Goal: Task Accomplishment & Management: Use online tool/utility

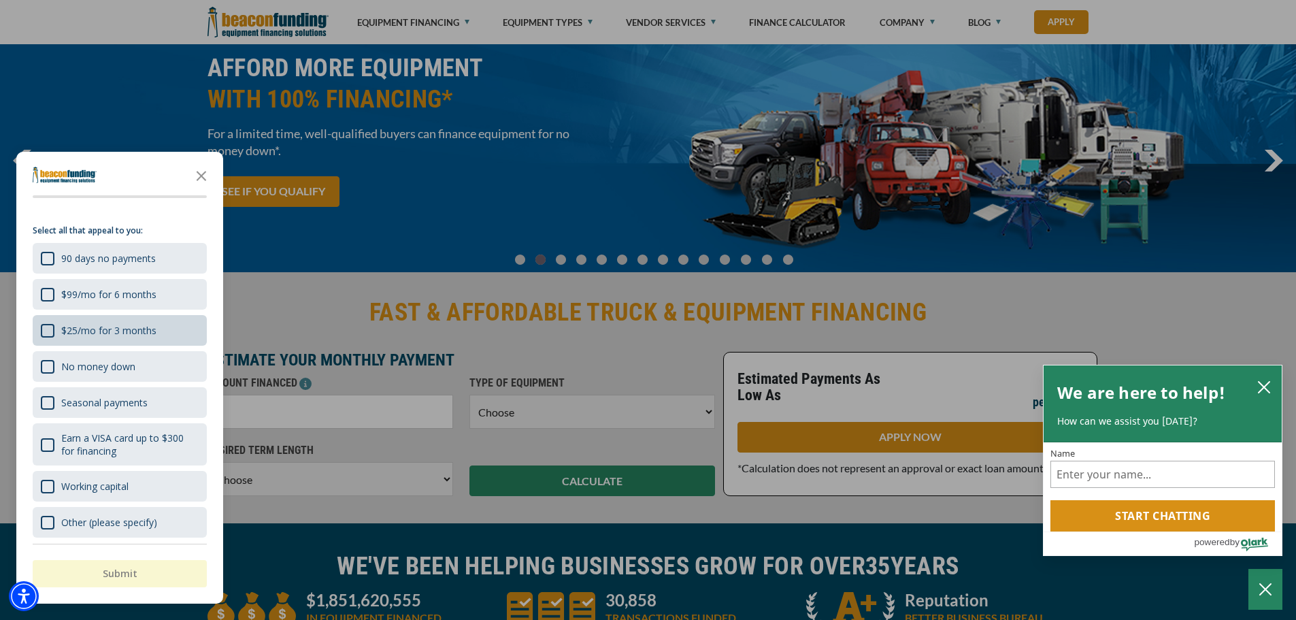
scroll to position [21, 0]
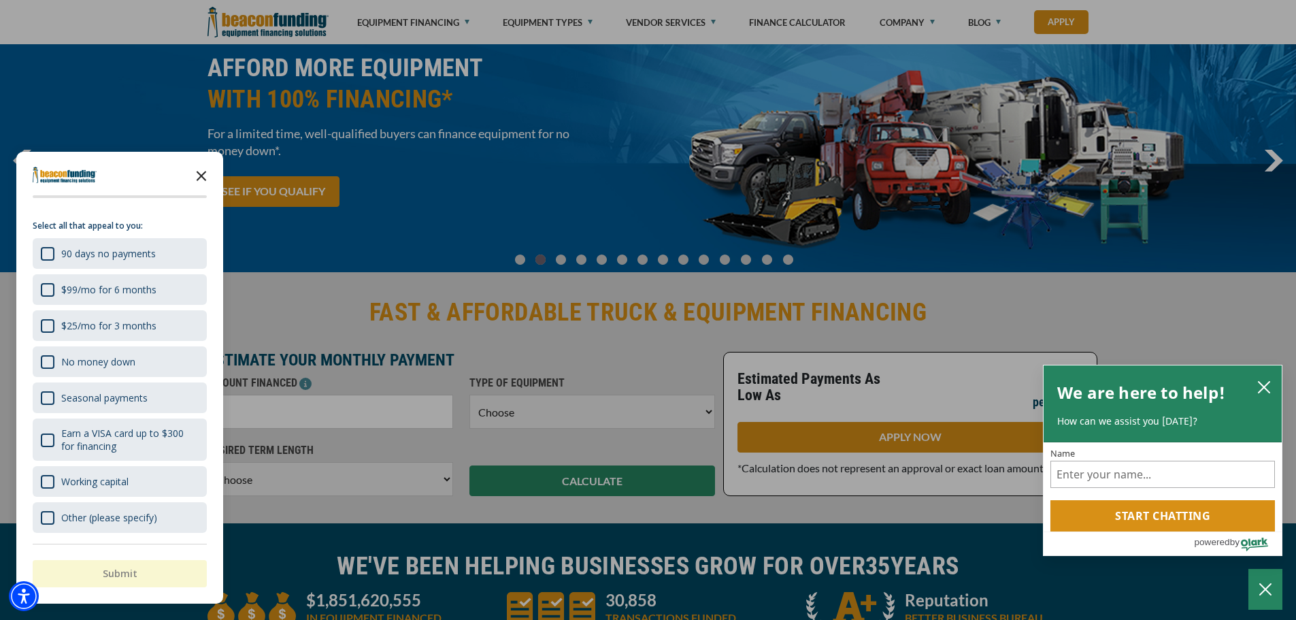
click at [205, 178] on icon "Close the survey" at bounding box center [201, 174] width 27 height 27
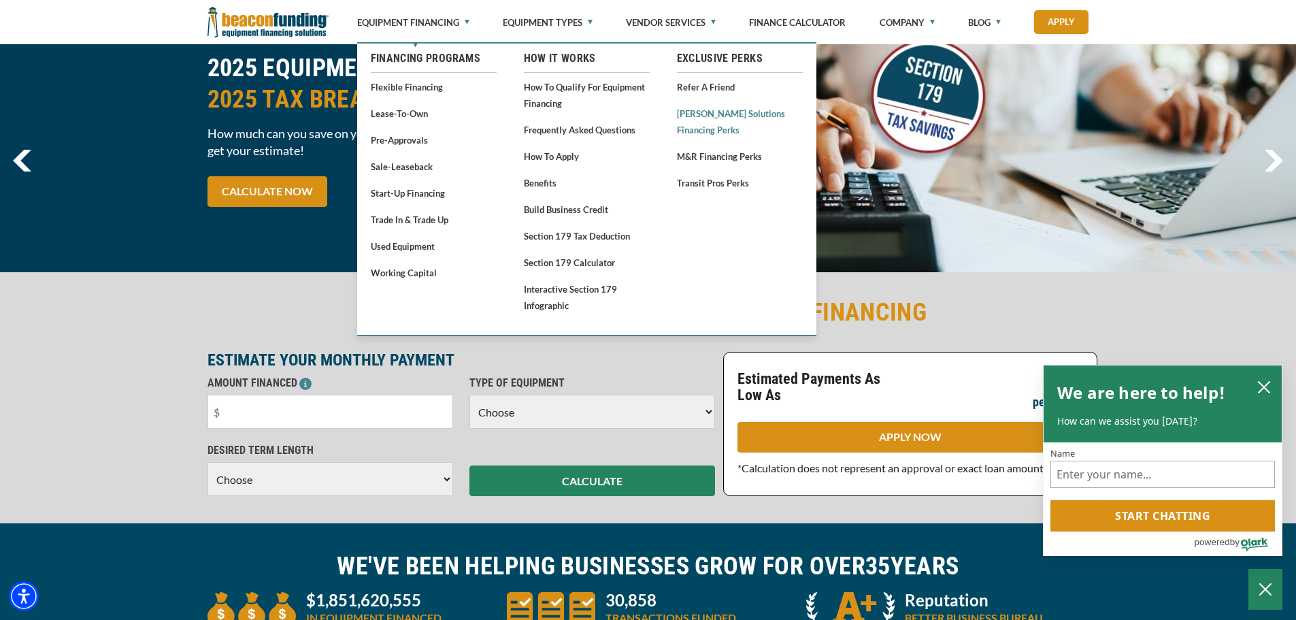
click at [708, 112] on link "[PERSON_NAME] Solutions Financing Perks" at bounding box center [740, 121] width 126 height 33
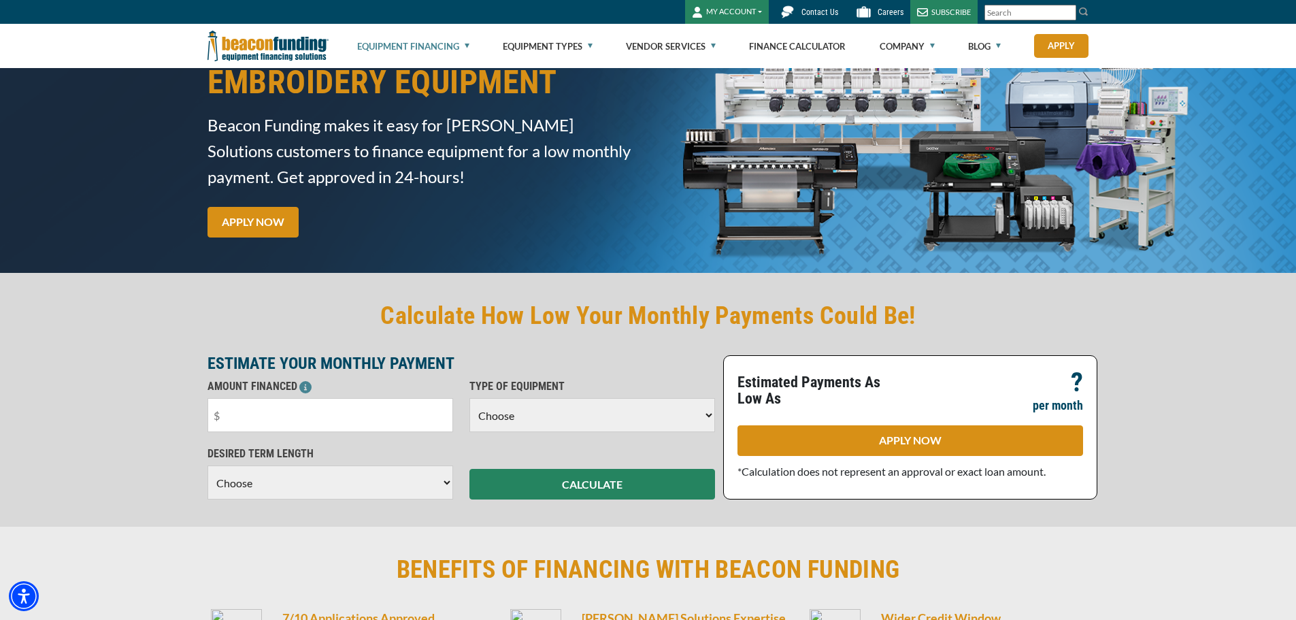
scroll to position [68, 0]
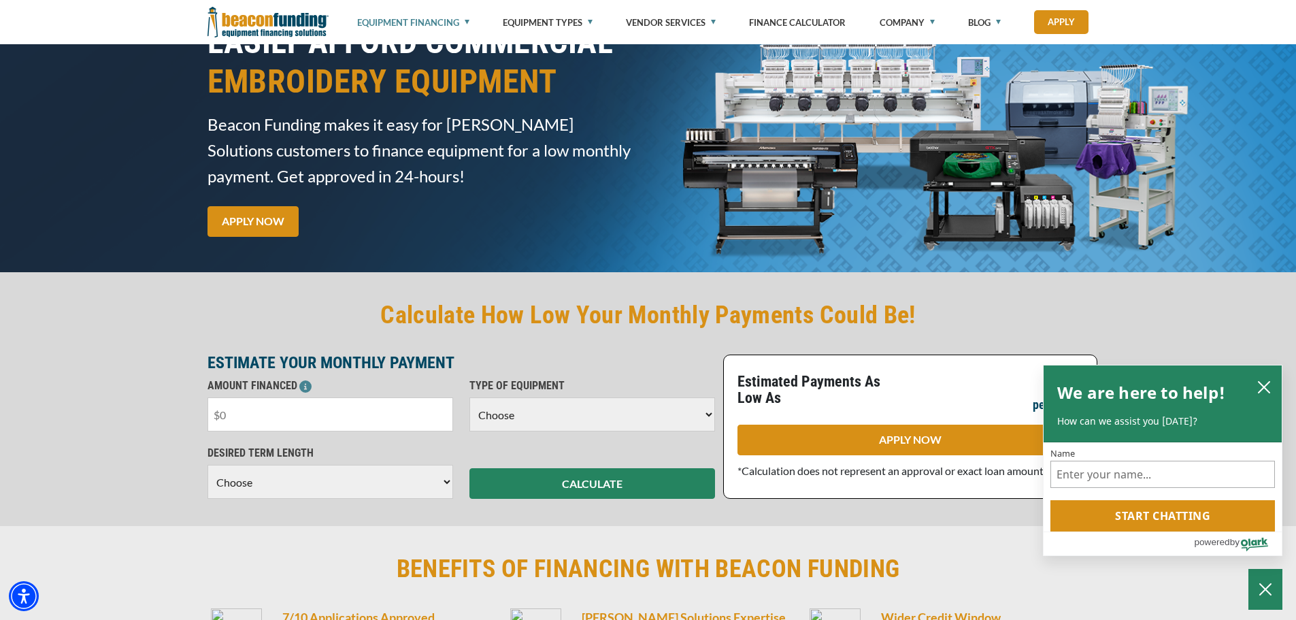
click at [346, 418] on input "text" at bounding box center [331, 414] width 246 height 34
type input "$70,000"
click at [566, 420] on select "Choose Backhoe Boom/Bucket Truck Chipper Commercial Mower Crane DTG/DTF Printin…" at bounding box center [593, 414] width 246 height 34
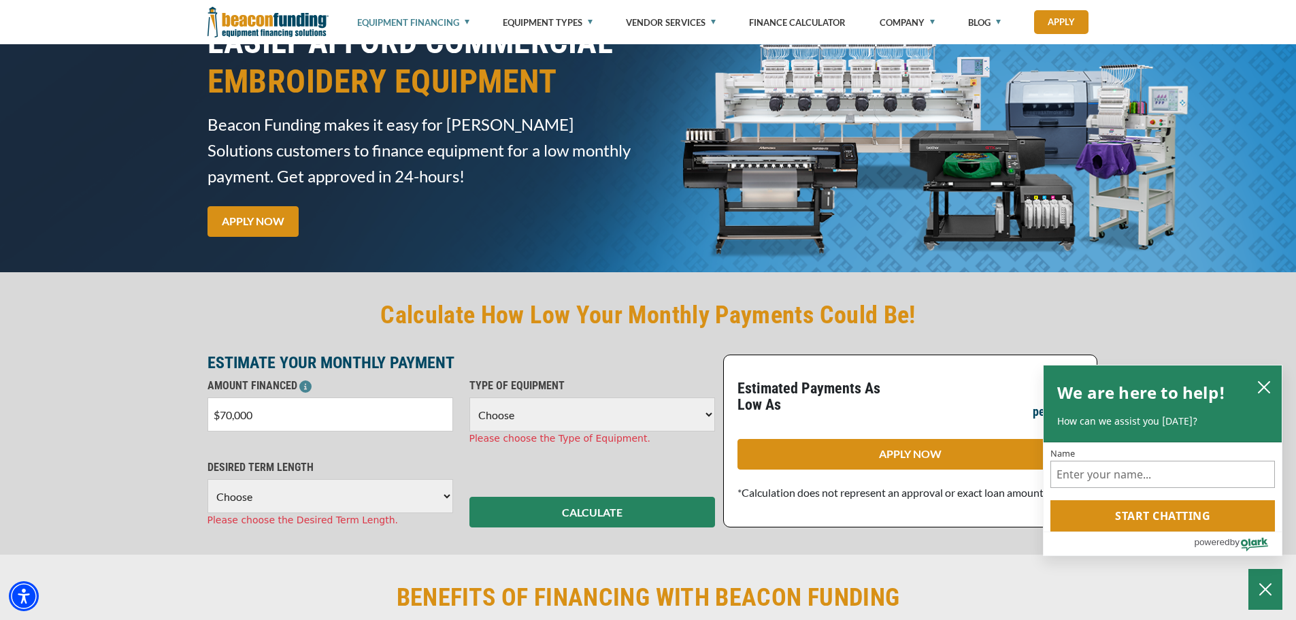
select select "1"
click at [470, 397] on select "Choose Backhoe Boom/Bucket Truck Chipper Commercial Mower Crane DTG/DTF Printin…" at bounding box center [593, 414] width 246 height 34
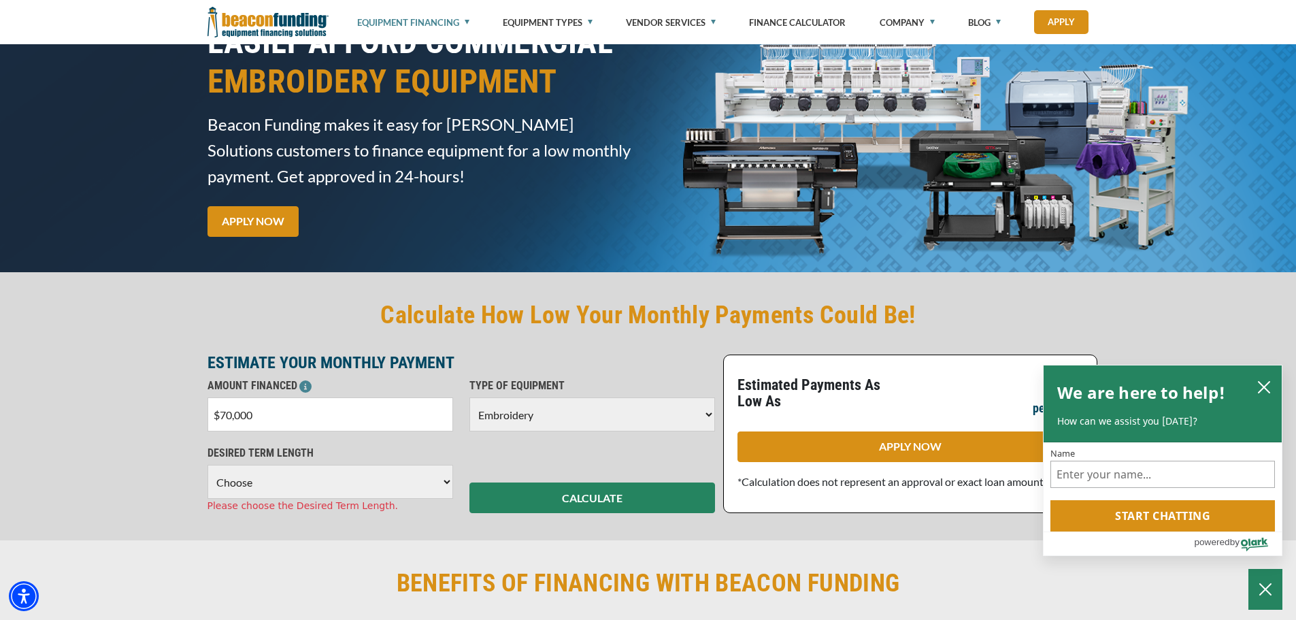
click at [332, 476] on select "Choose 36 Months 48 Months 60 Months" at bounding box center [331, 482] width 246 height 34
select select "60"
click at [208, 465] on select "Choose 36 Months 48 Months 60 Months" at bounding box center [331, 482] width 246 height 34
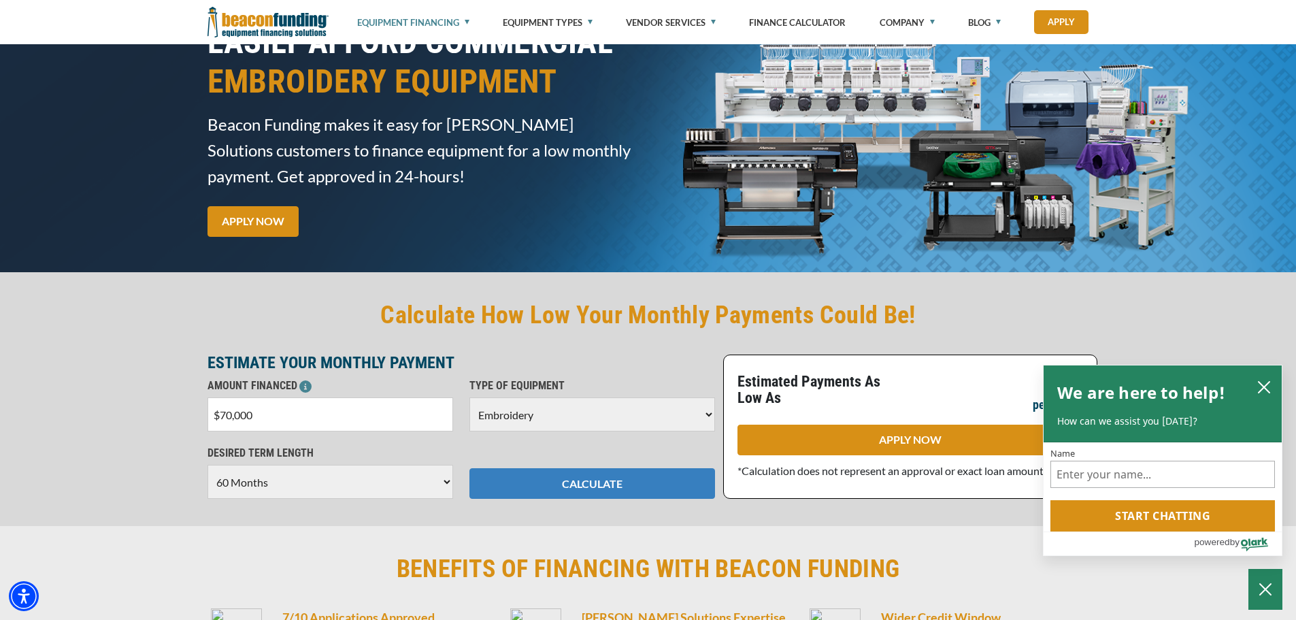
click at [540, 484] on button "CALCULATE" at bounding box center [593, 483] width 246 height 31
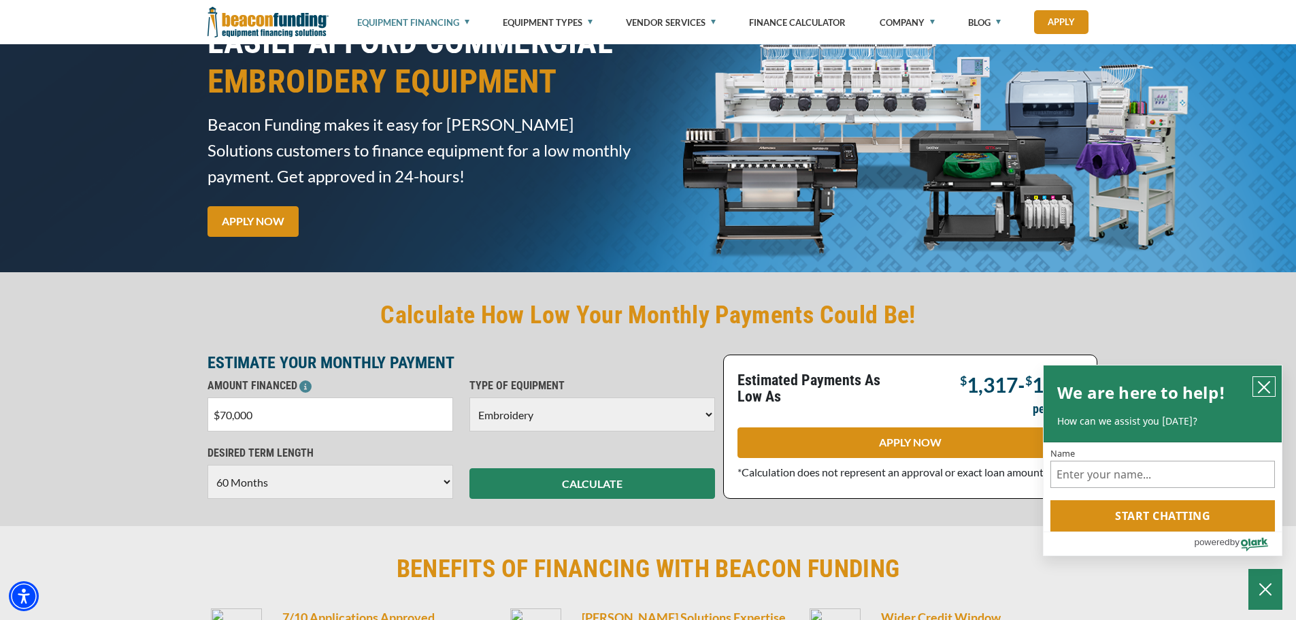
click at [1270, 386] on icon "close chatbox" at bounding box center [1264, 387] width 14 height 14
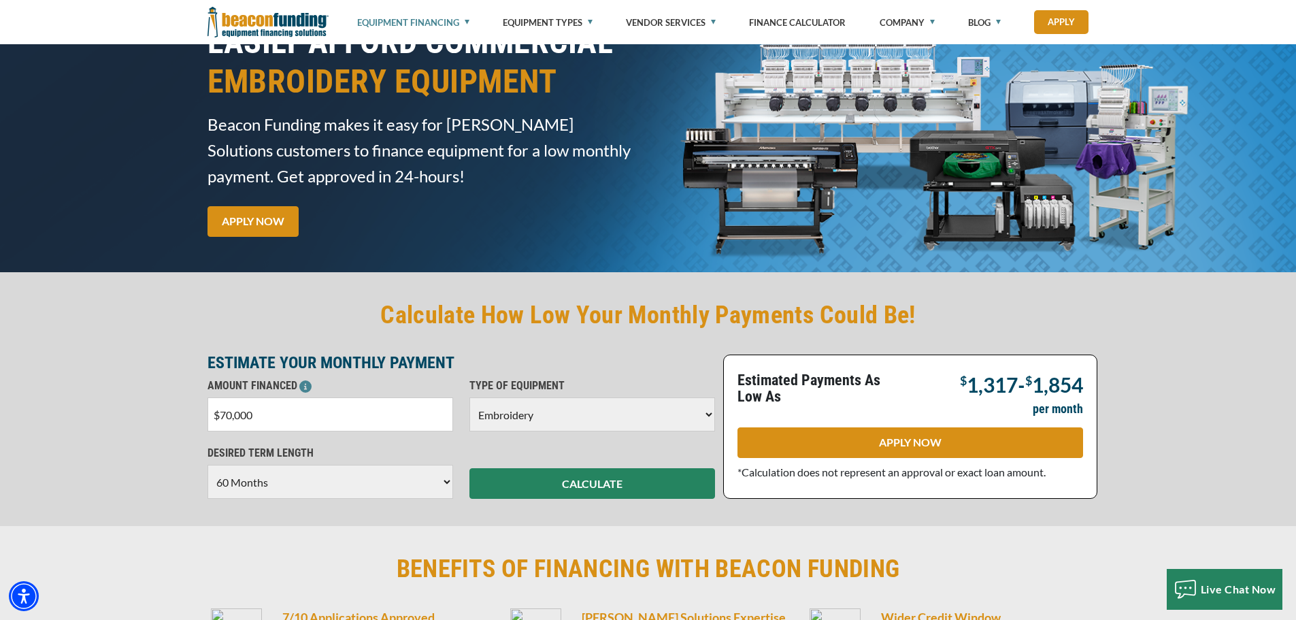
click at [99, 453] on div "Calculate How Low Your Monthly Payments Could Be! ESTIMATE YOUR MONTHLY PAYMENT…" at bounding box center [648, 399] width 1296 height 254
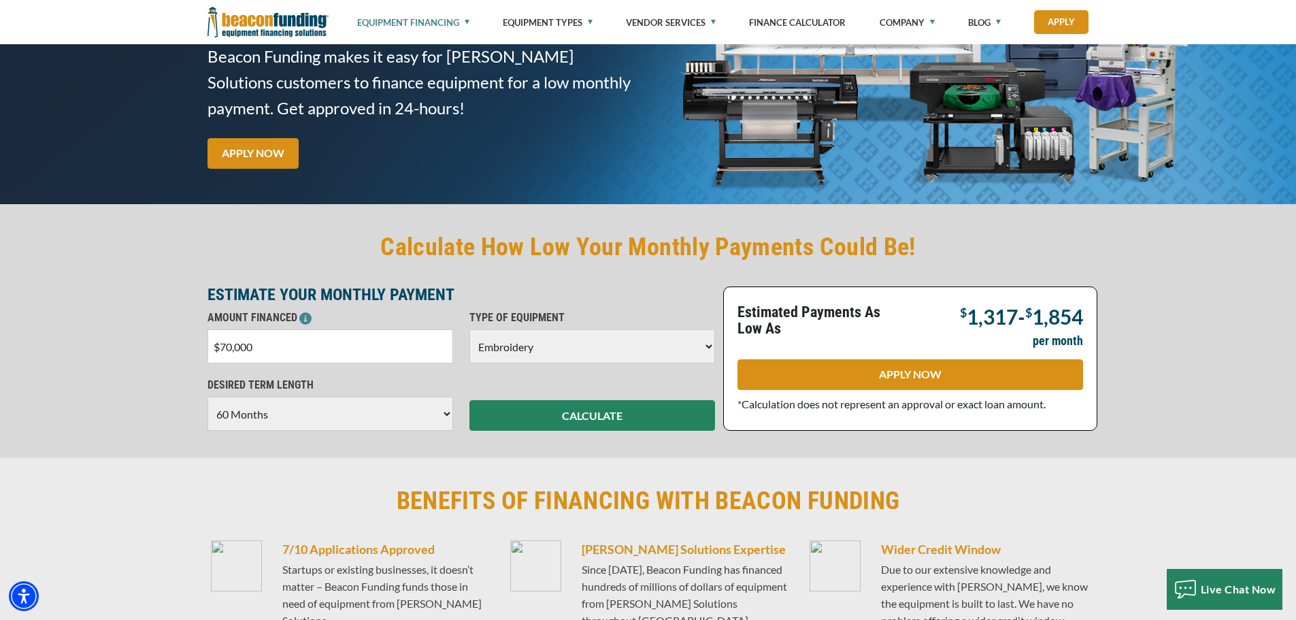
scroll to position [0, 0]
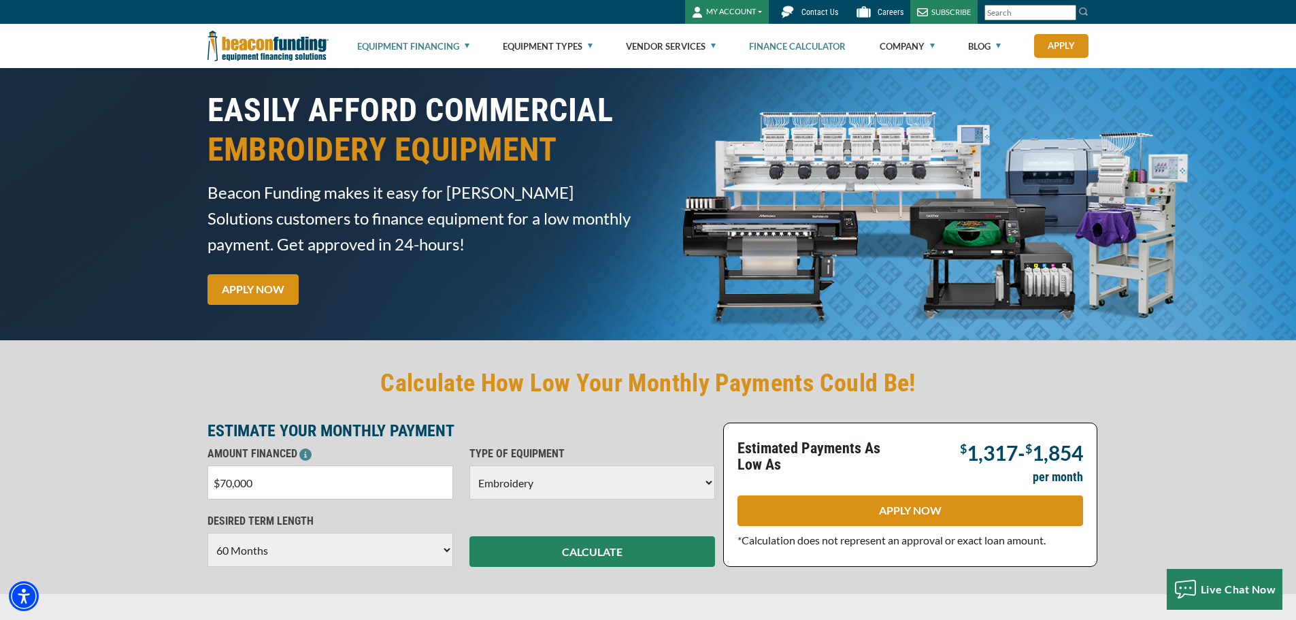
click at [779, 50] on link "Finance Calculator" at bounding box center [797, 46] width 97 height 44
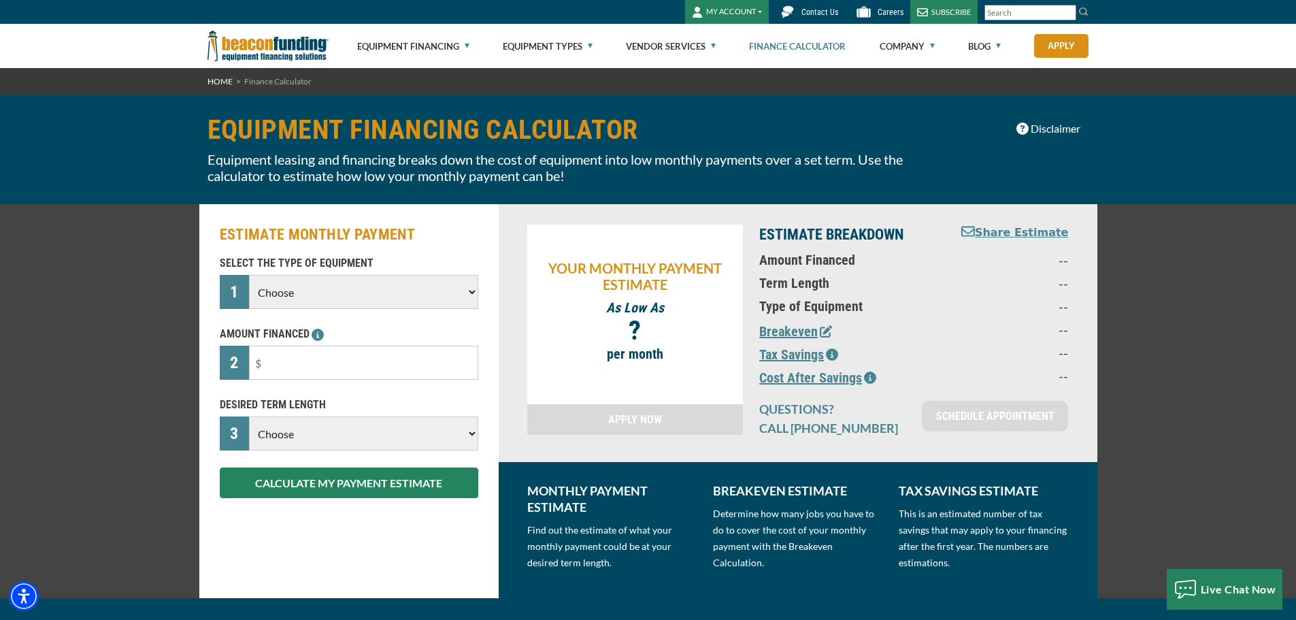
click at [400, 306] on select "Choose Backhoe Boom/Bucket Truck Chipper Commercial Mower Crane DTG/DTF Printin…" at bounding box center [363, 292] width 229 height 34
select select "1"
click at [249, 275] on select "Choose Backhoe Boom/Bucket Truck Chipper Commercial Mower Crane DTG/DTF Printin…" at bounding box center [363, 292] width 229 height 34
click at [282, 363] on input "text" at bounding box center [363, 363] width 229 height 34
type input "$69,500"
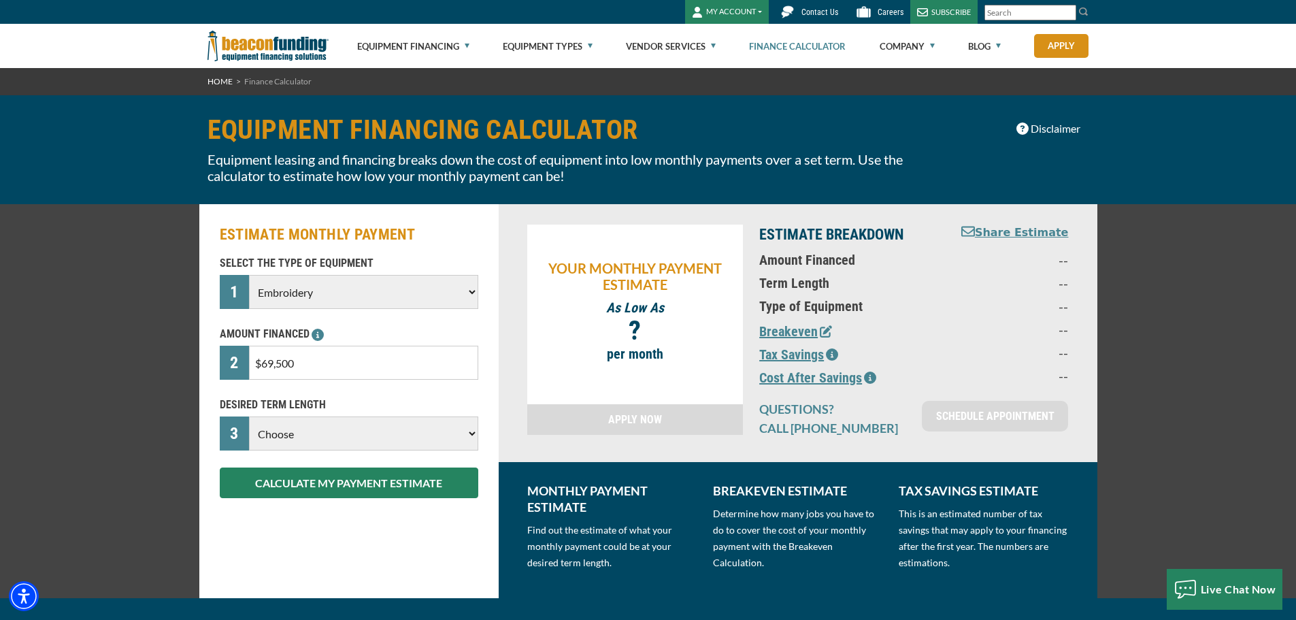
click at [264, 416] on div "DESIRED TERM LENGTH 3 Choose 36 Months 48 Months 60 Months Please choose the De…" at bounding box center [349, 424] width 275 height 54
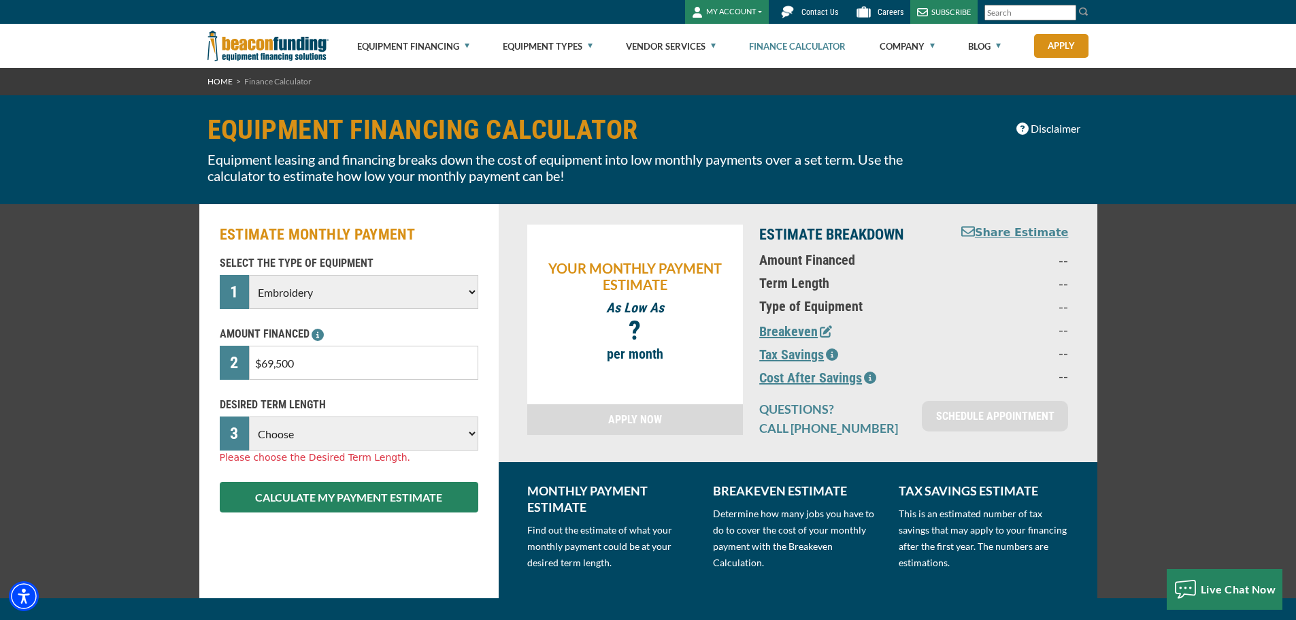
click at [289, 441] on select "Choose 36 Months 48 Months 60 Months" at bounding box center [363, 433] width 229 height 34
select select "60"
click at [249, 416] on select "Choose 36 Months 48 Months 60 Months" at bounding box center [363, 433] width 229 height 34
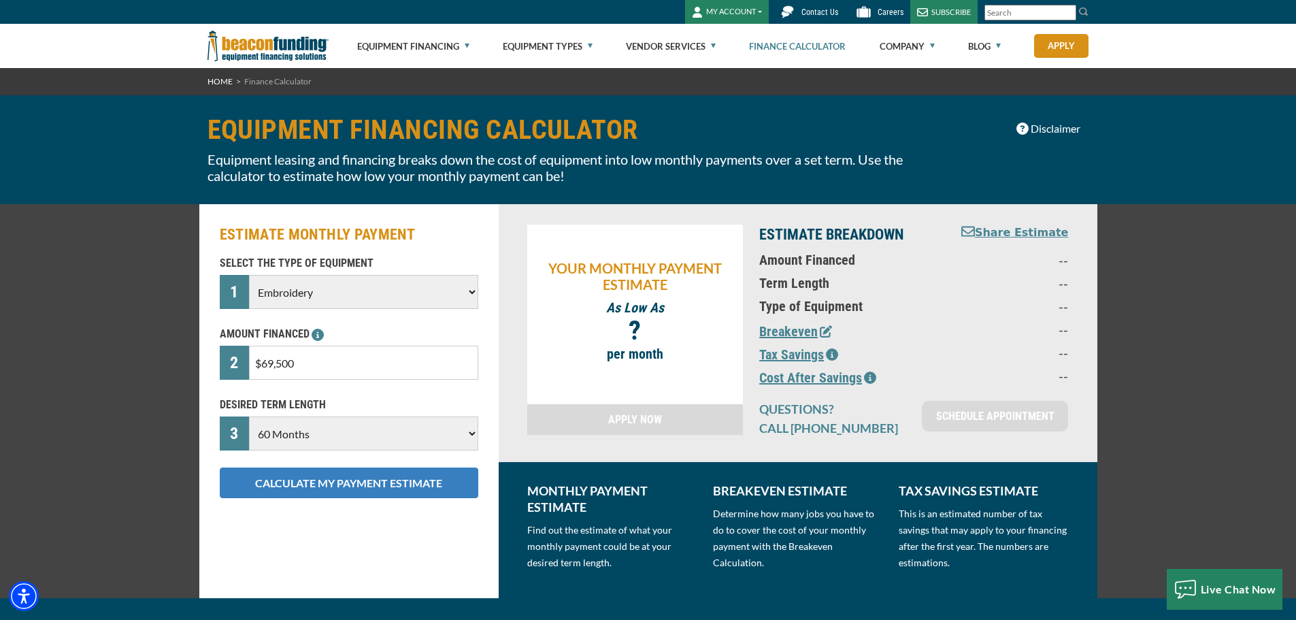
click at [296, 495] on button "CALCULATE MY PAYMENT ESTIMATE" at bounding box center [349, 482] width 259 height 31
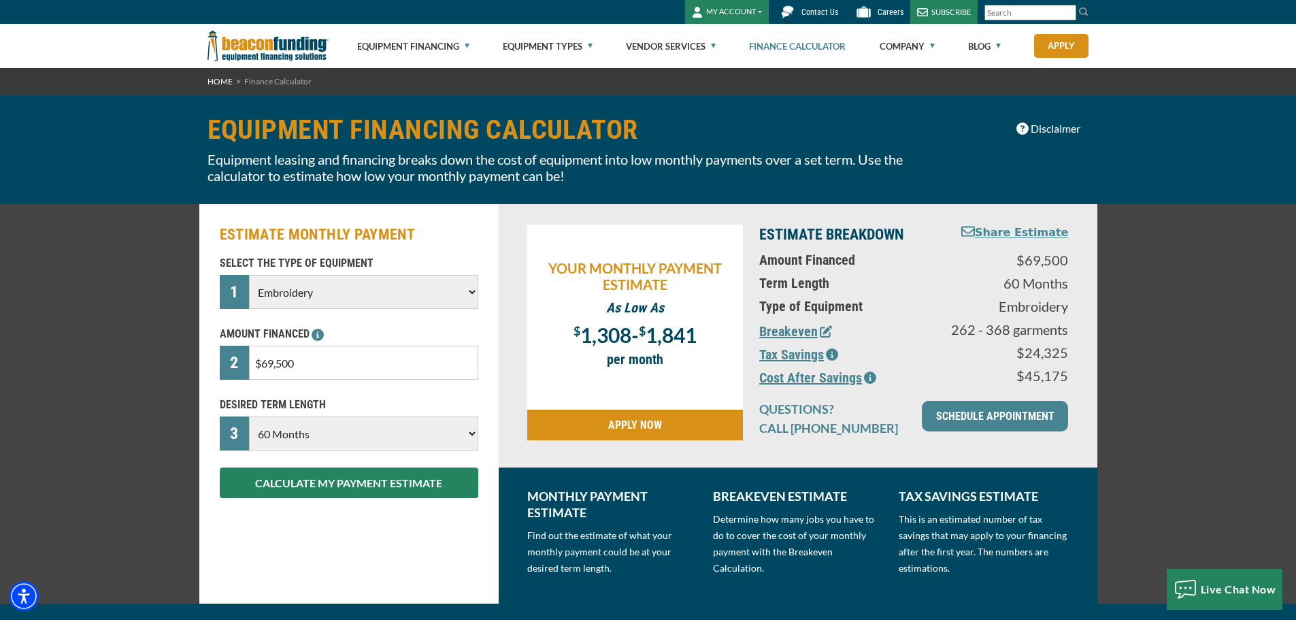
drag, startPoint x: 842, startPoint y: 252, endPoint x: 867, endPoint y: 233, distance: 30.6
click at [856, 238] on div "ESTIMATE BREAKDOWN Share Estimate Amount Financed $69,500 Term Length 60 Months…" at bounding box center [913, 336] width 325 height 223
click at [988, 261] on p "$69,500" at bounding box center [1008, 260] width 119 height 16
click at [834, 351] on icon "button" at bounding box center [832, 354] width 12 height 12
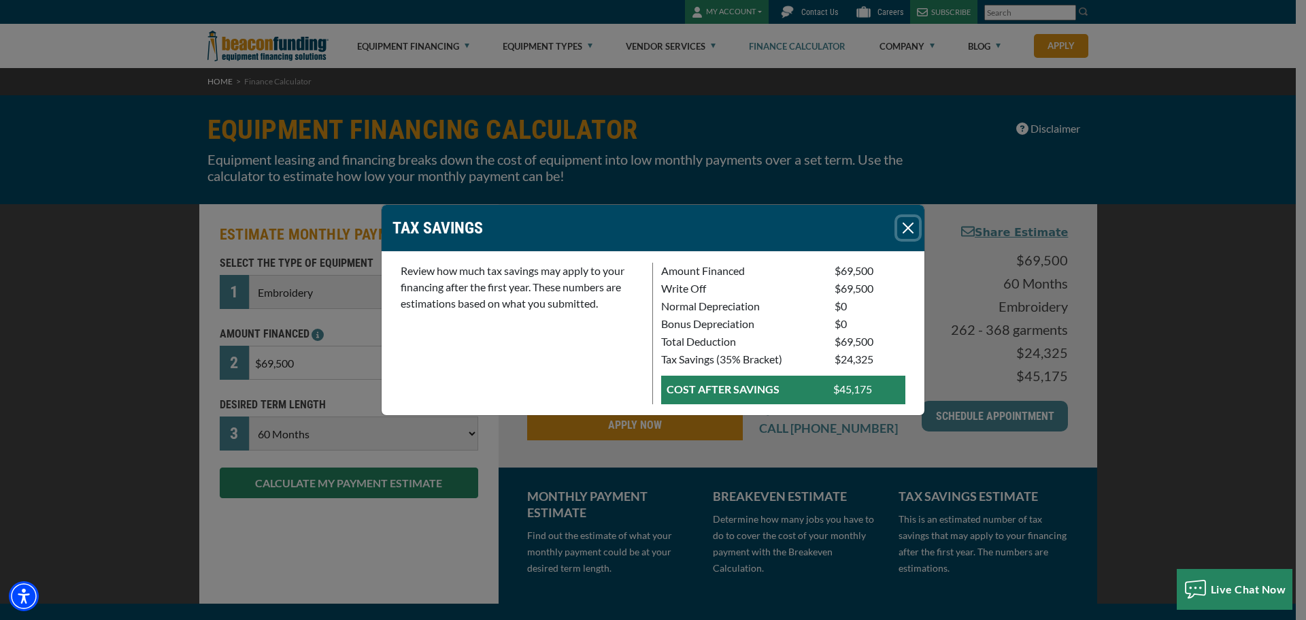
click at [902, 232] on button "Close" at bounding box center [908, 228] width 22 height 22
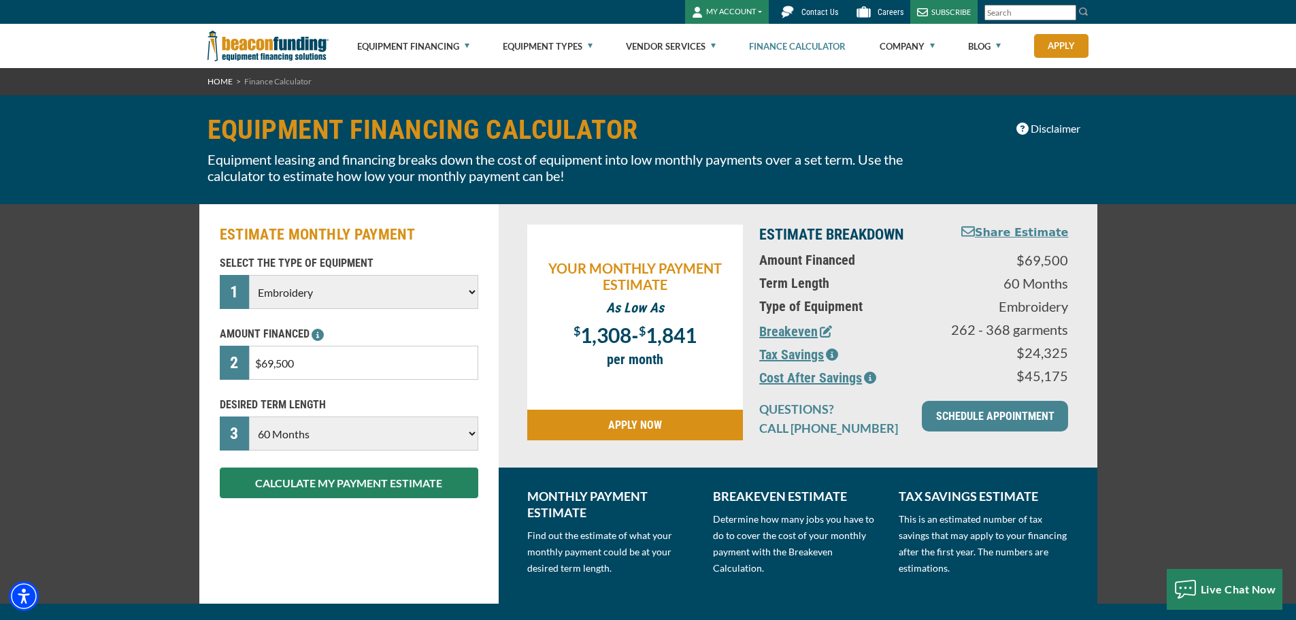
click at [871, 372] on icon "button" at bounding box center [870, 378] width 12 height 12
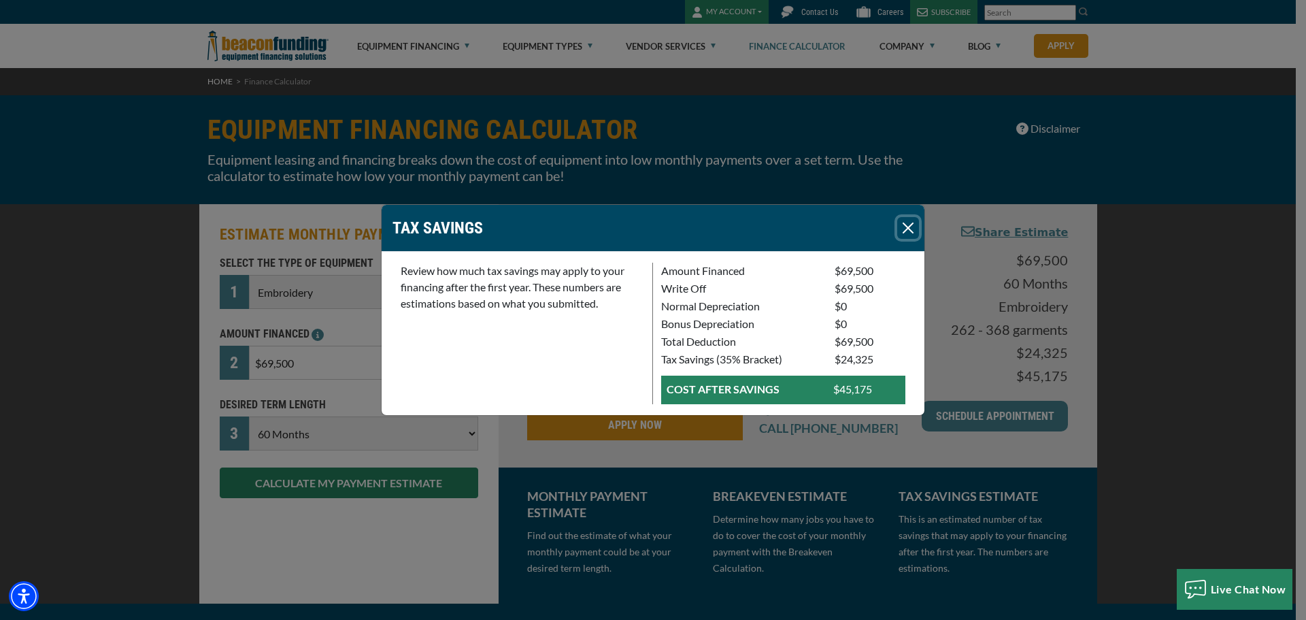
click at [907, 221] on button "Close" at bounding box center [908, 228] width 22 height 22
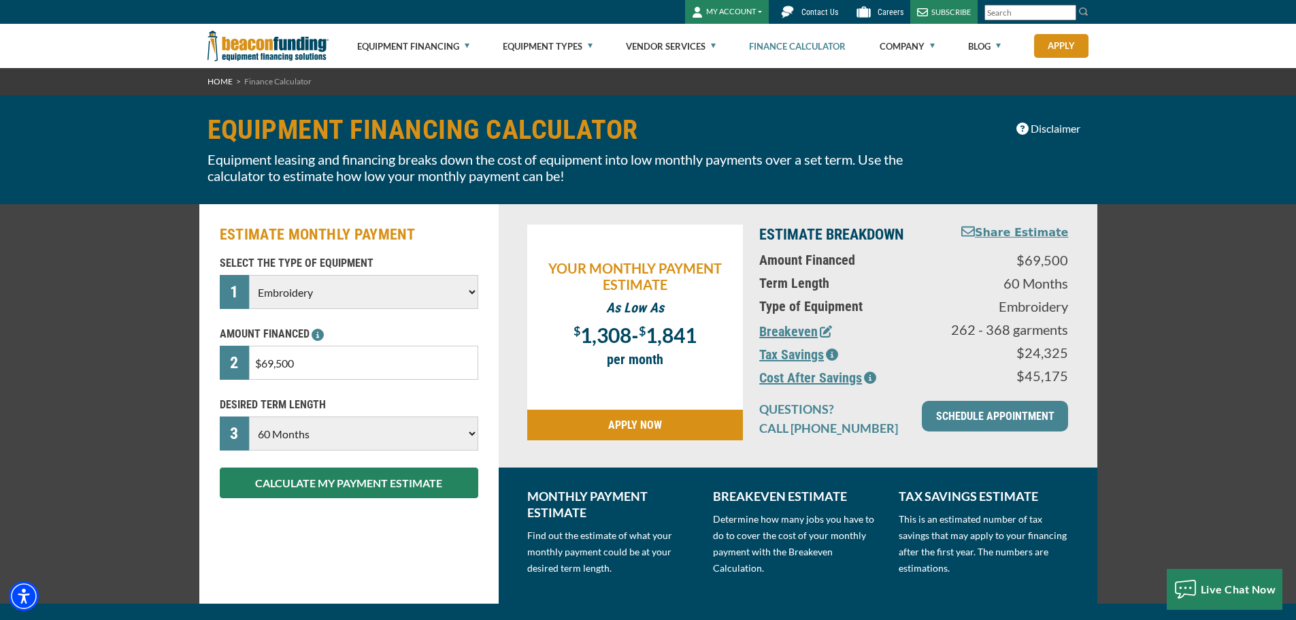
click at [1053, 238] on button "Share Estimate" at bounding box center [1015, 233] width 108 height 17
click at [169, 510] on div "ESTIMATE MONTHLY PAYMENT SELECT THE TYPE OF EQUIPMENT 1 Choose Backhoe Boom/Buc…" at bounding box center [648, 403] width 1296 height 399
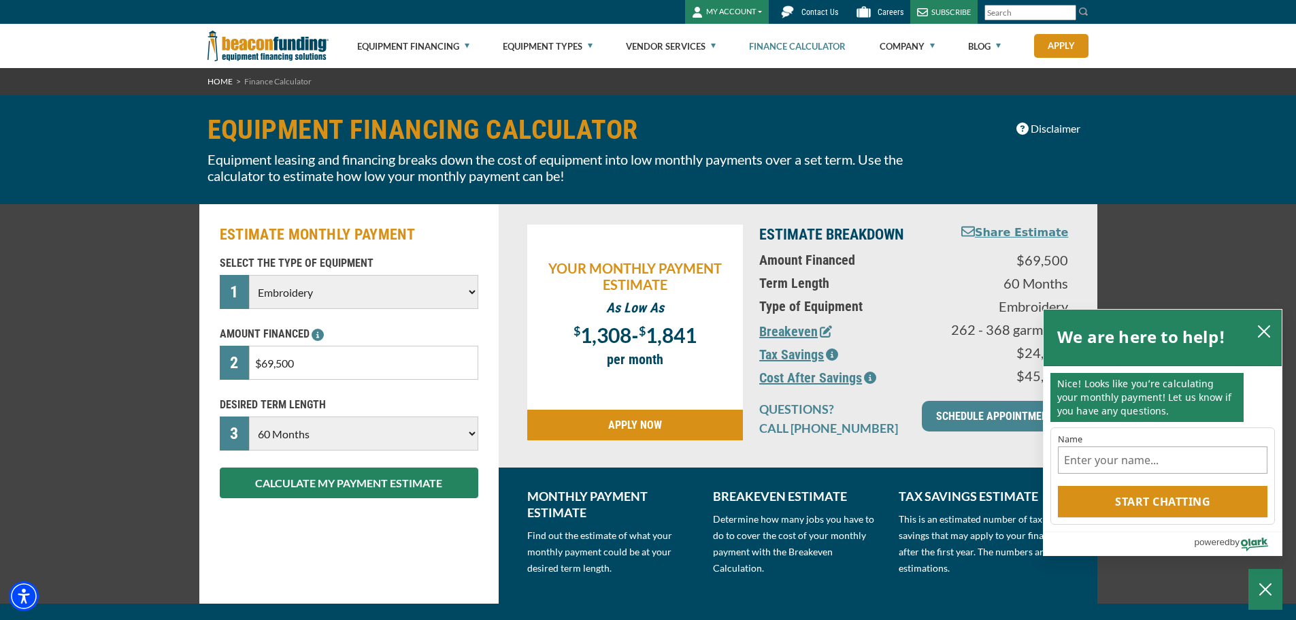
click at [63, 242] on div "ESTIMATE MONTHLY PAYMENT SELECT THE TYPE OF EQUIPMENT 1 Choose Backhoe Boom/Buc…" at bounding box center [648, 403] width 1296 height 399
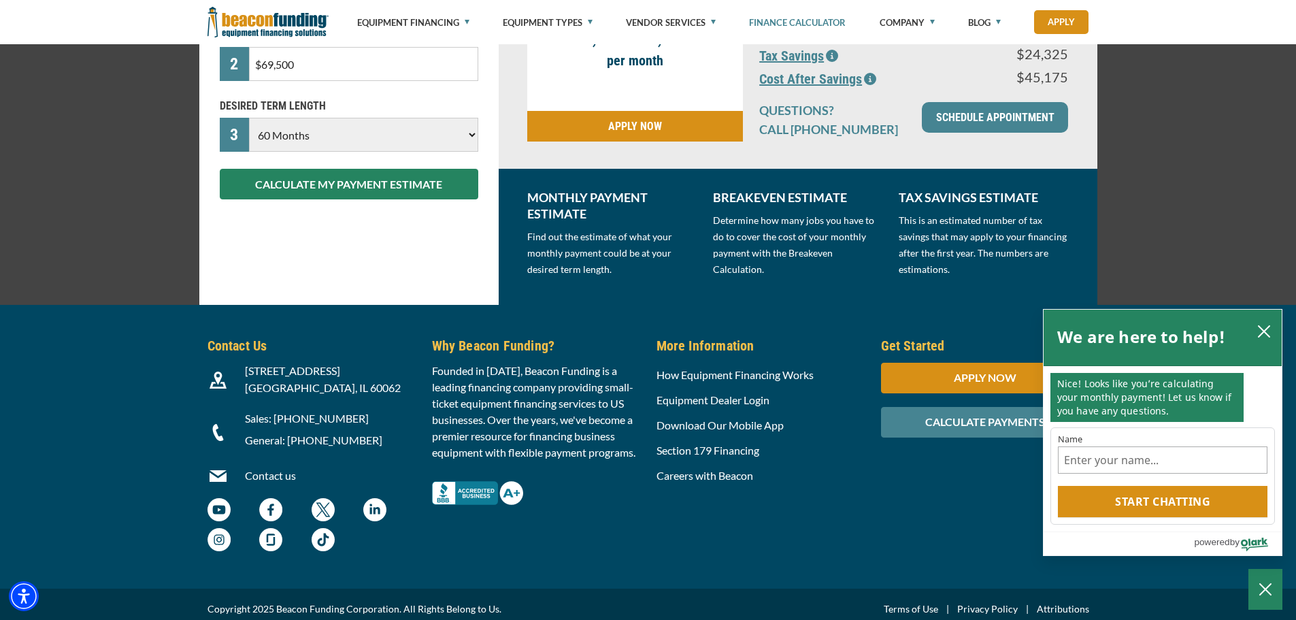
scroll to position [307, 0]
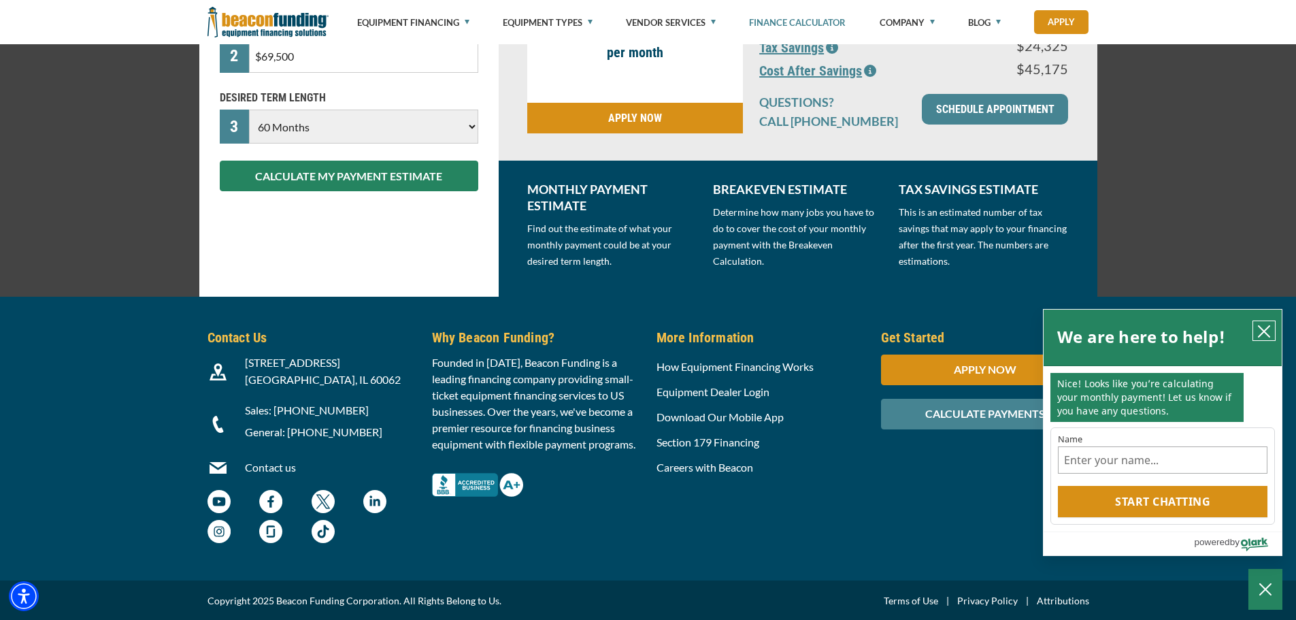
drag, startPoint x: 1261, startPoint y: 337, endPoint x: 1257, endPoint y: 327, distance: 11.0
click at [1261, 333] on button "close chatbox" at bounding box center [1264, 330] width 22 height 19
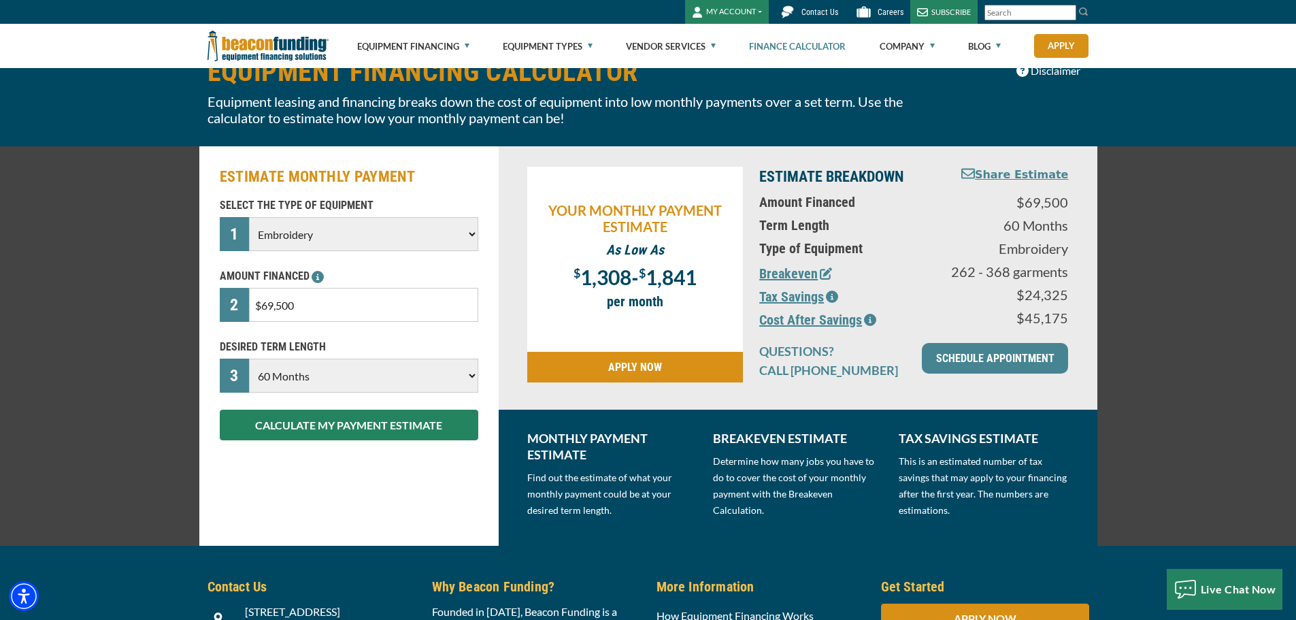
scroll to position [204, 0]
